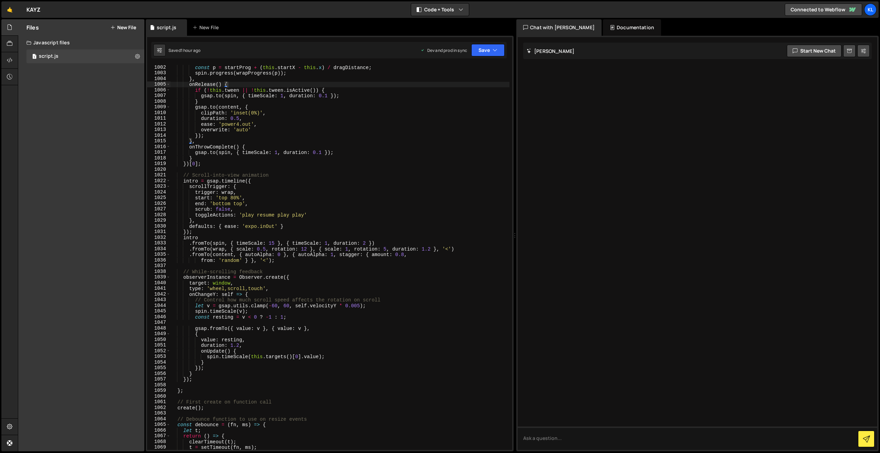
scroll to position [5690, 0]
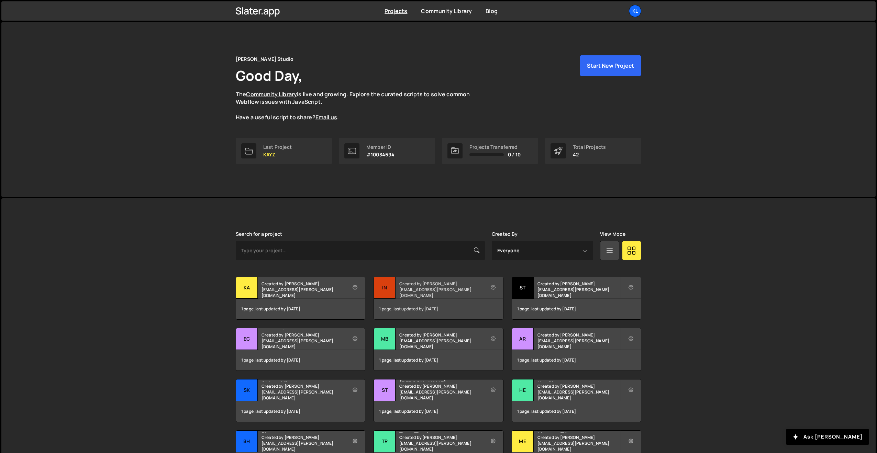
click at [401, 293] on small "Created by clem.deodat@gmail.com" at bounding box center [440, 290] width 83 height 18
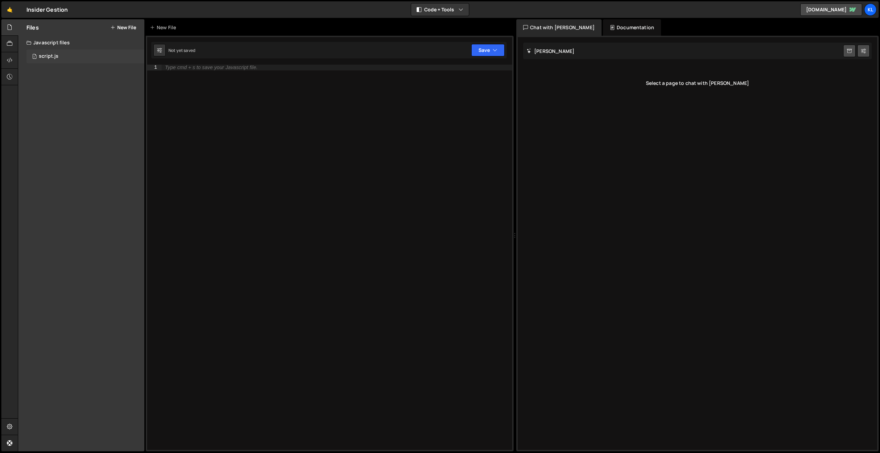
click at [81, 59] on div "1 script.js 0" at bounding box center [85, 57] width 118 height 14
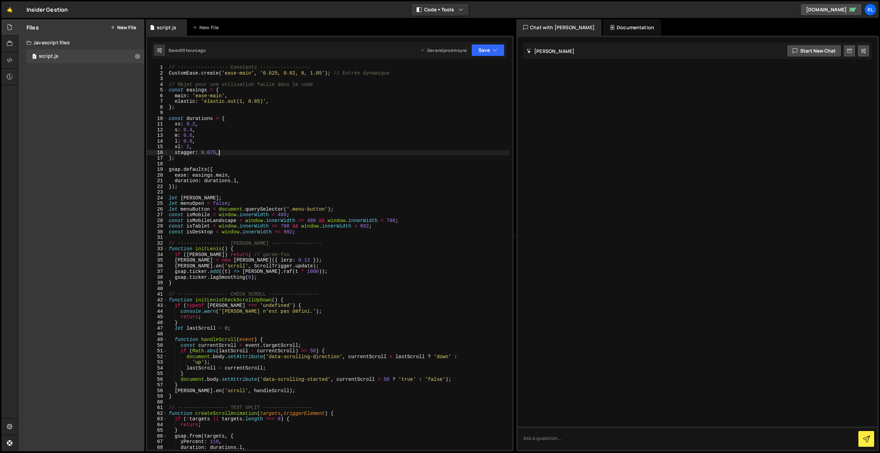
click at [311, 153] on div "// ----------------- Constants ----------------- CustomEase . create ( 'ease-ma…" at bounding box center [338, 263] width 342 height 397
type textarea "}"
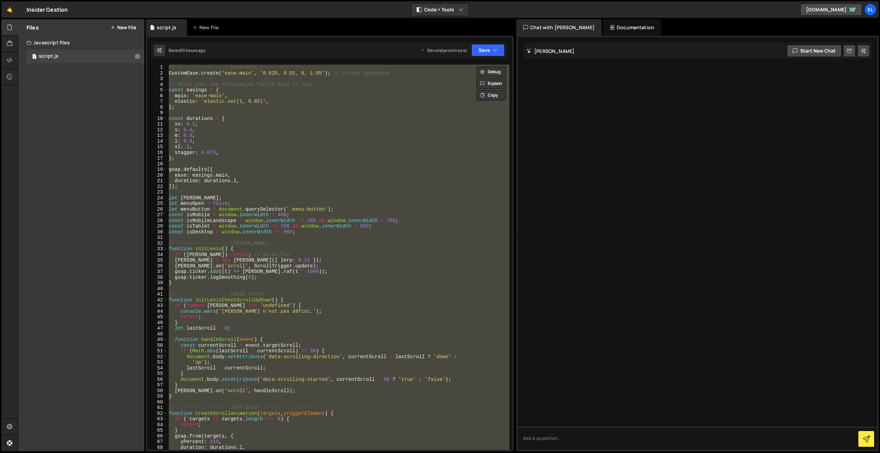
paste textarea
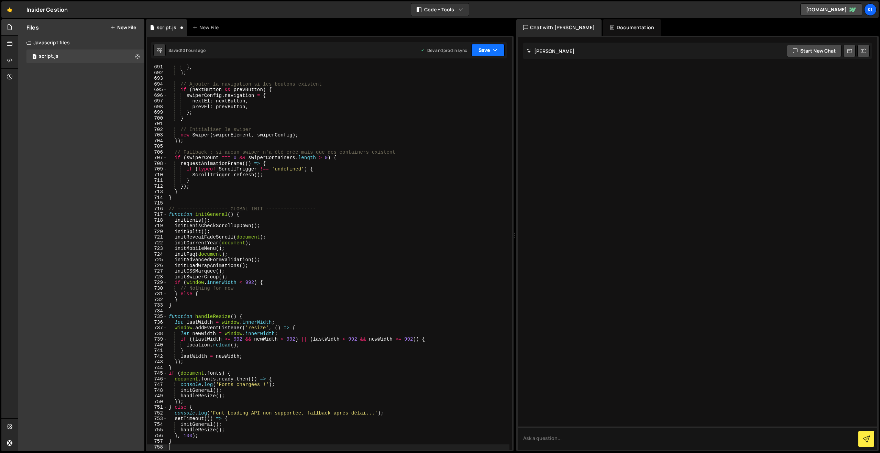
click at [486, 52] on button "Save" at bounding box center [487, 50] width 33 height 12
click at [452, 95] on div "10 hours ago" at bounding box center [453, 97] width 25 height 6
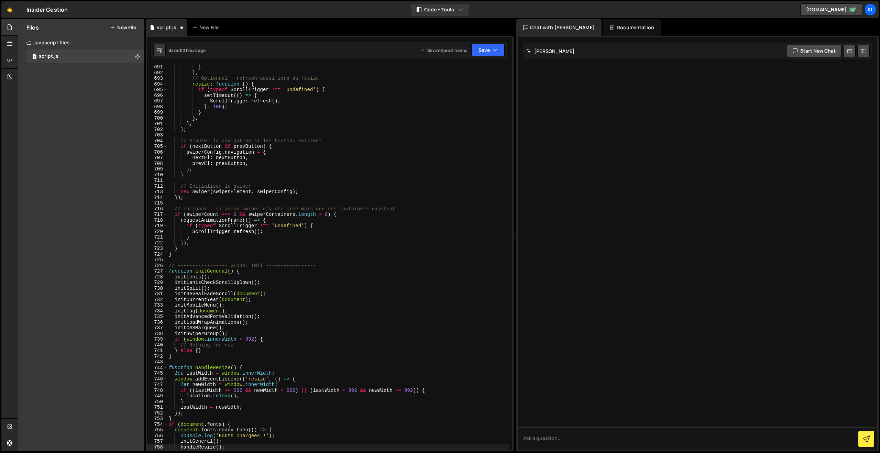
scroll to position [3914, 0]
